Goal: Contribute content

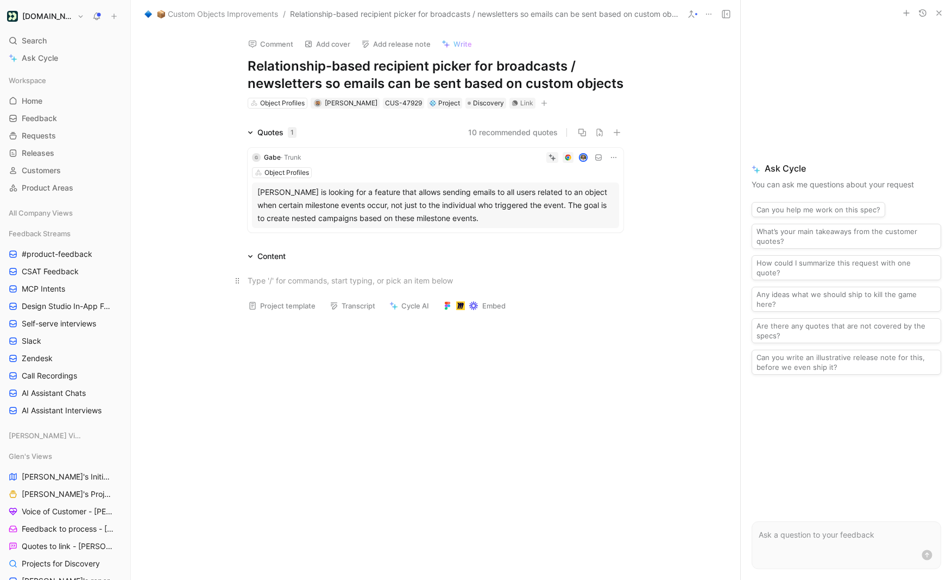
click at [363, 282] on div at bounding box center [436, 280] width 376 height 11
click at [365, 256] on div "Content" at bounding box center [435, 256] width 417 height 13
click at [248, 284] on div "Customers to speak with" at bounding box center [436, 282] width 376 height 13
click at [267, 294] on p at bounding box center [435, 303] width 417 height 18
click at [509, 73] on h1 "Relationship-based recipient picker for broadcasts / newsletters so emails can …" at bounding box center [436, 75] width 376 height 35
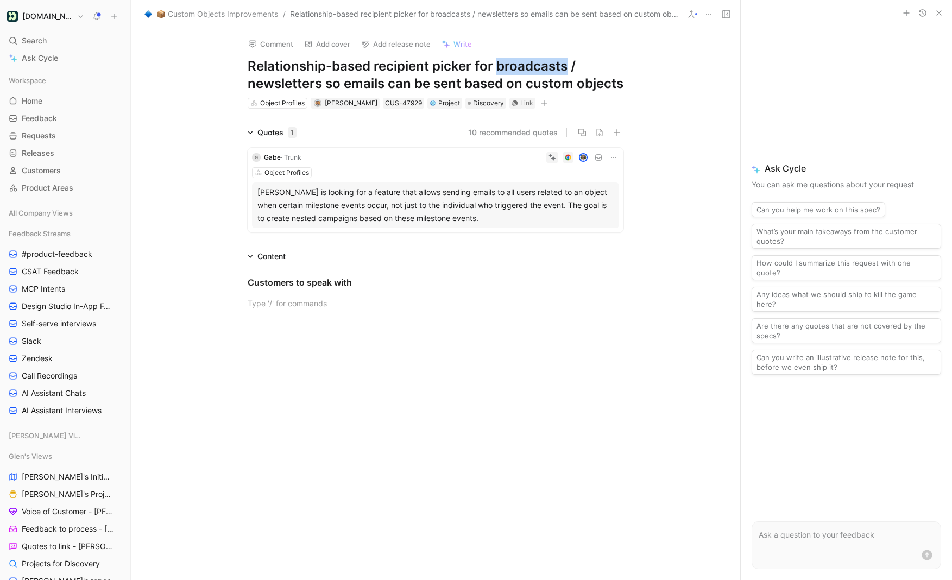
click at [509, 73] on h1 "Relationship-based recipient picker for broadcasts / newsletters so emails can …" at bounding box center [436, 75] width 376 height 35
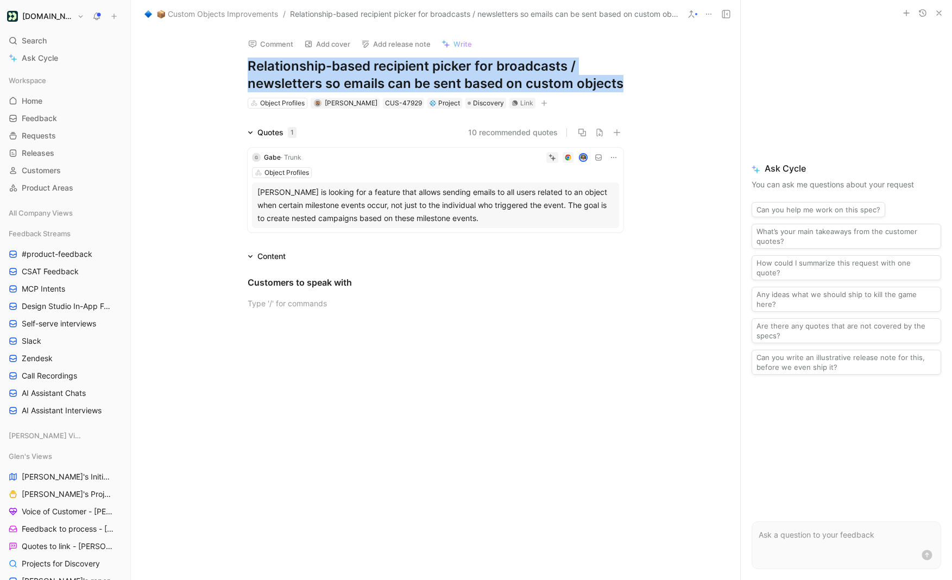
click at [509, 73] on h1 "Relationship-based recipient picker for broadcasts / newsletters so emails can …" at bounding box center [436, 75] width 376 height 35
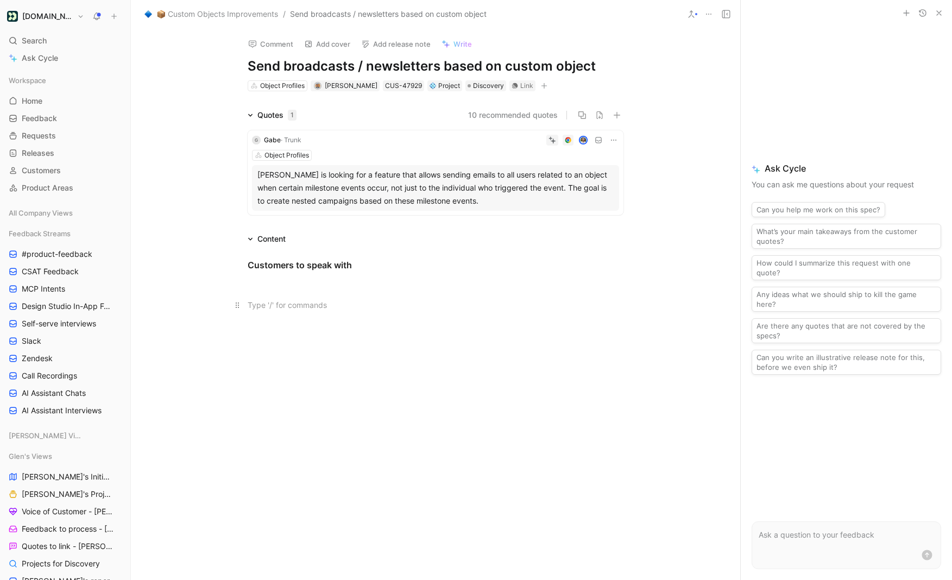
click at [499, 306] on div at bounding box center [436, 304] width 376 height 11
click at [524, 114] on button "10 recommended quotes" at bounding box center [513, 115] width 90 height 13
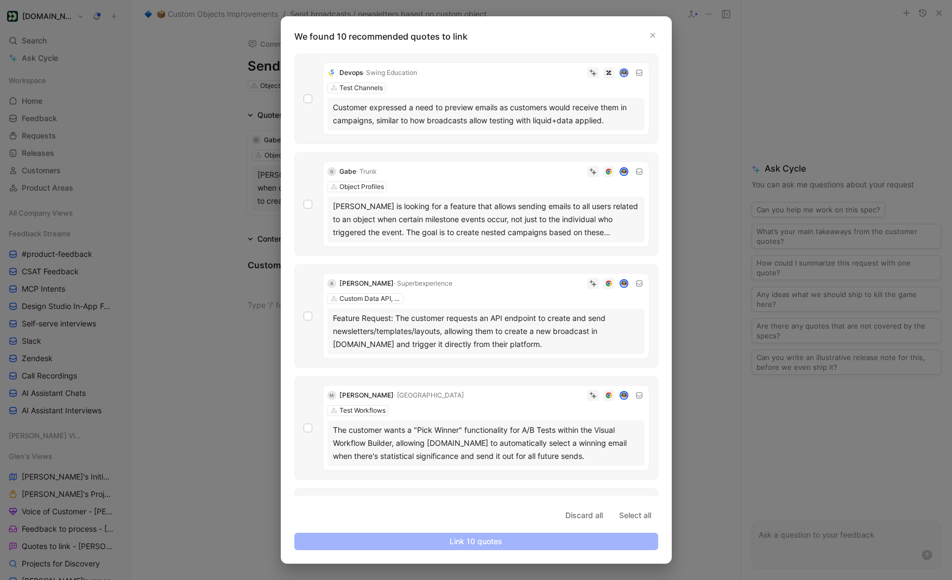
click at [312, 201] on div "G Gabe · Trunk Object Profiles [PERSON_NAME] is looking for a feature that allo…" at bounding box center [476, 204] width 364 height 103
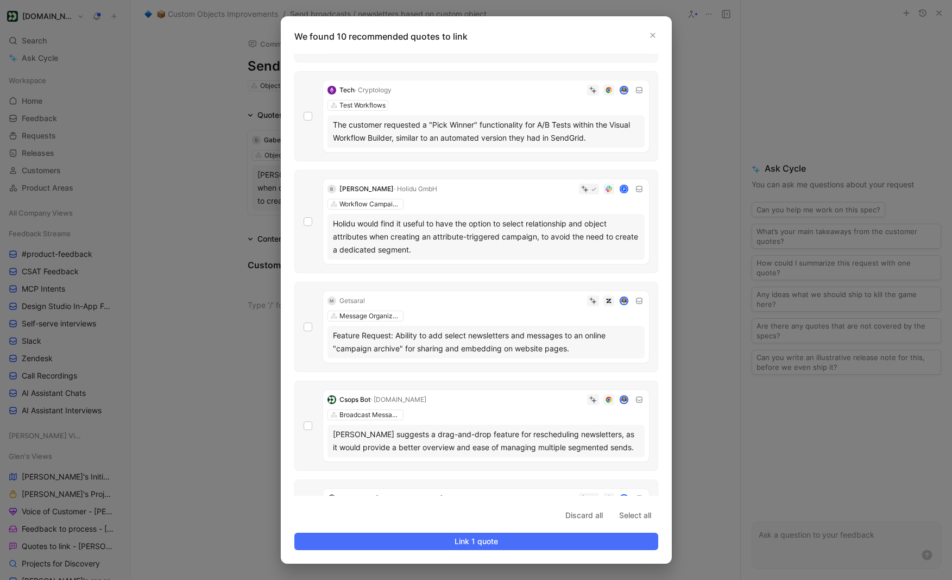
scroll to position [419, 0]
click at [308, 220] on icon at bounding box center [308, 220] width 7 height 7
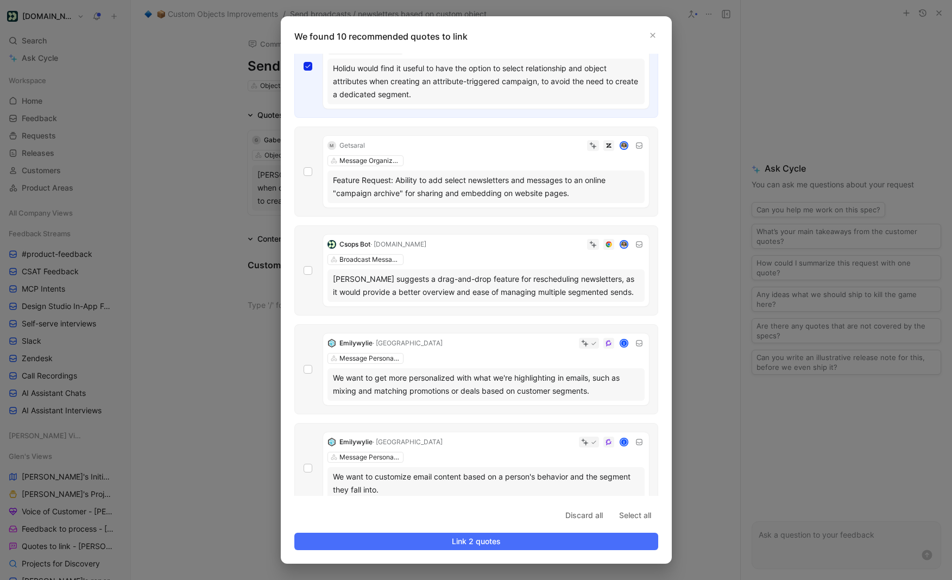
scroll to position [590, 0]
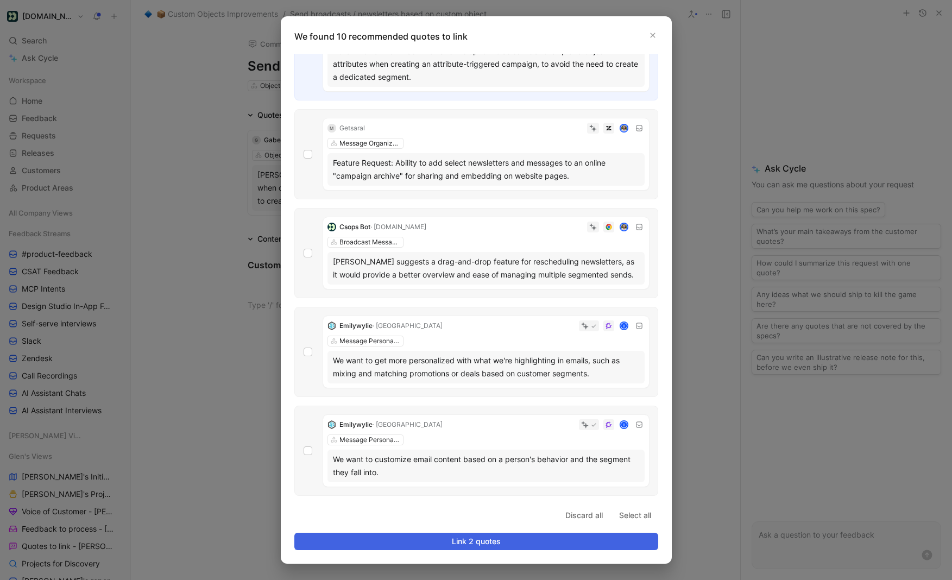
click at [452, 545] on span "Link 2 quotes" at bounding box center [476, 541] width 345 height 13
